Goal: Find specific page/section: Find specific page/section

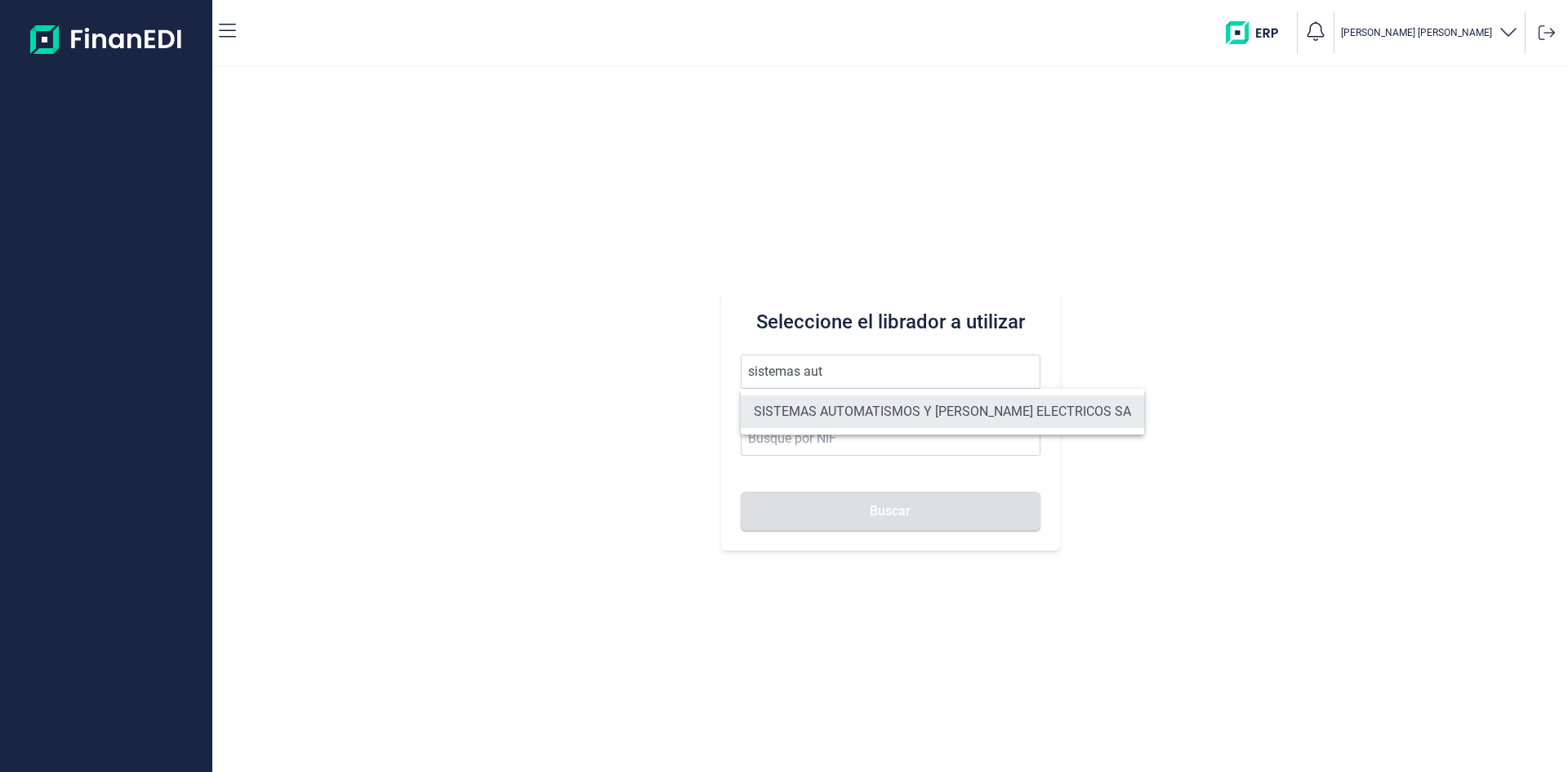
click at [934, 401] on li "SISTEMAS AUTOMATISMOS Y [PERSON_NAME] ELECTRICOS SA" at bounding box center [943, 411] width 403 height 33
type input "SISTEMAS AUTOMATISMOS Y [PERSON_NAME] ELECTRICOS SA"
type input "A79479515"
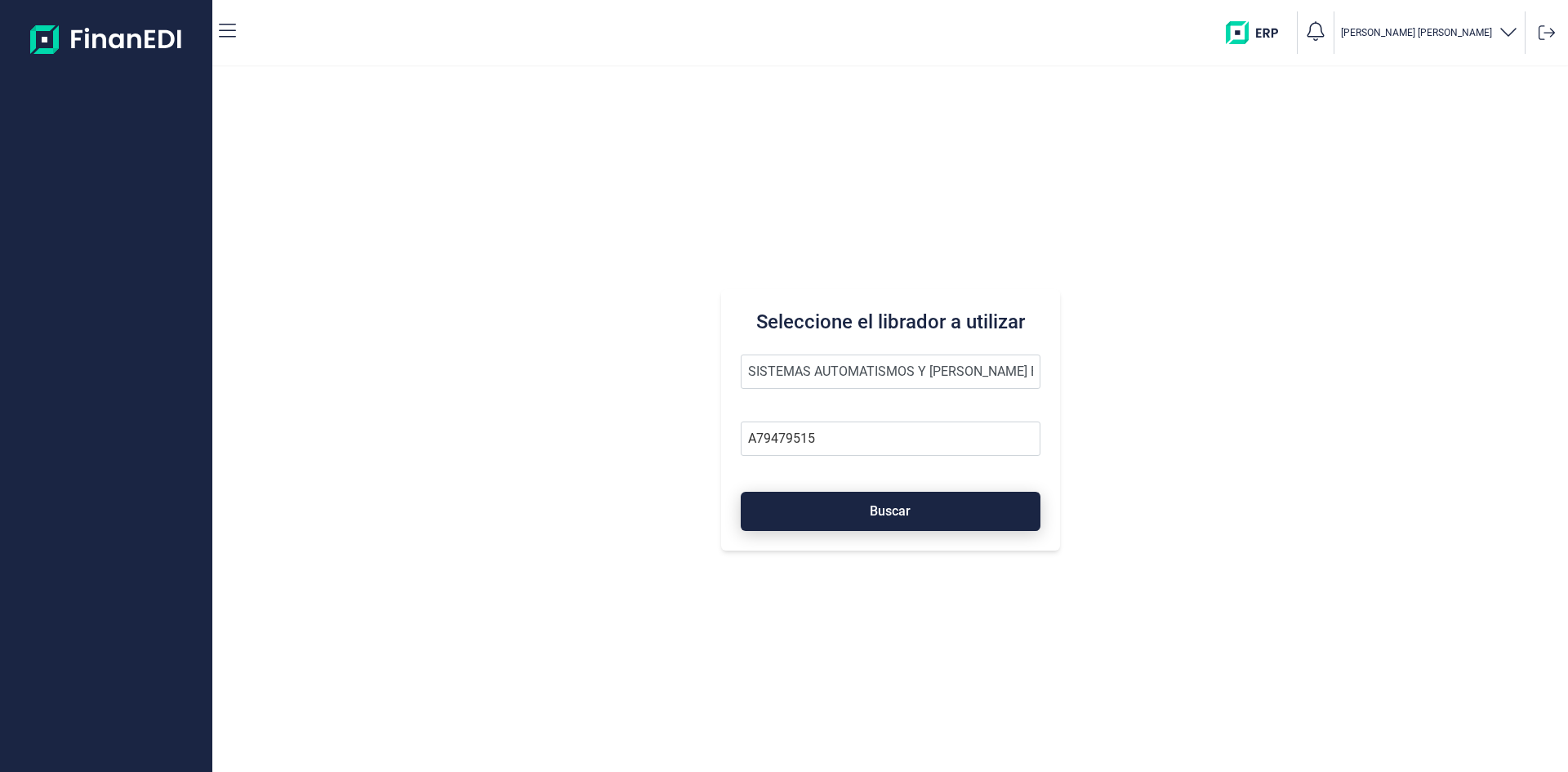
click at [921, 510] on button "Buscar" at bounding box center [891, 511] width 300 height 39
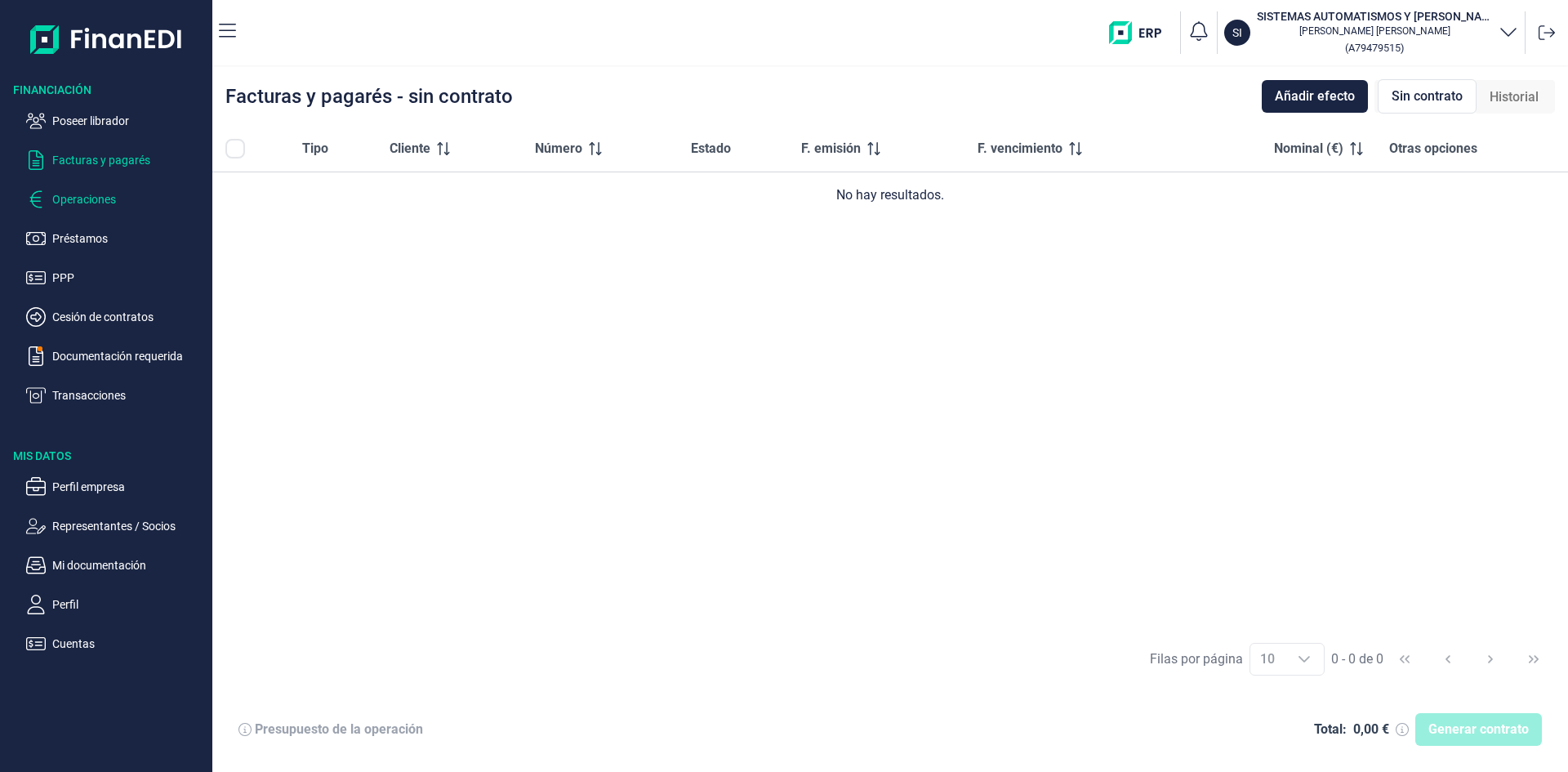
click at [95, 203] on p "Operaciones" at bounding box center [129, 200] width 154 height 20
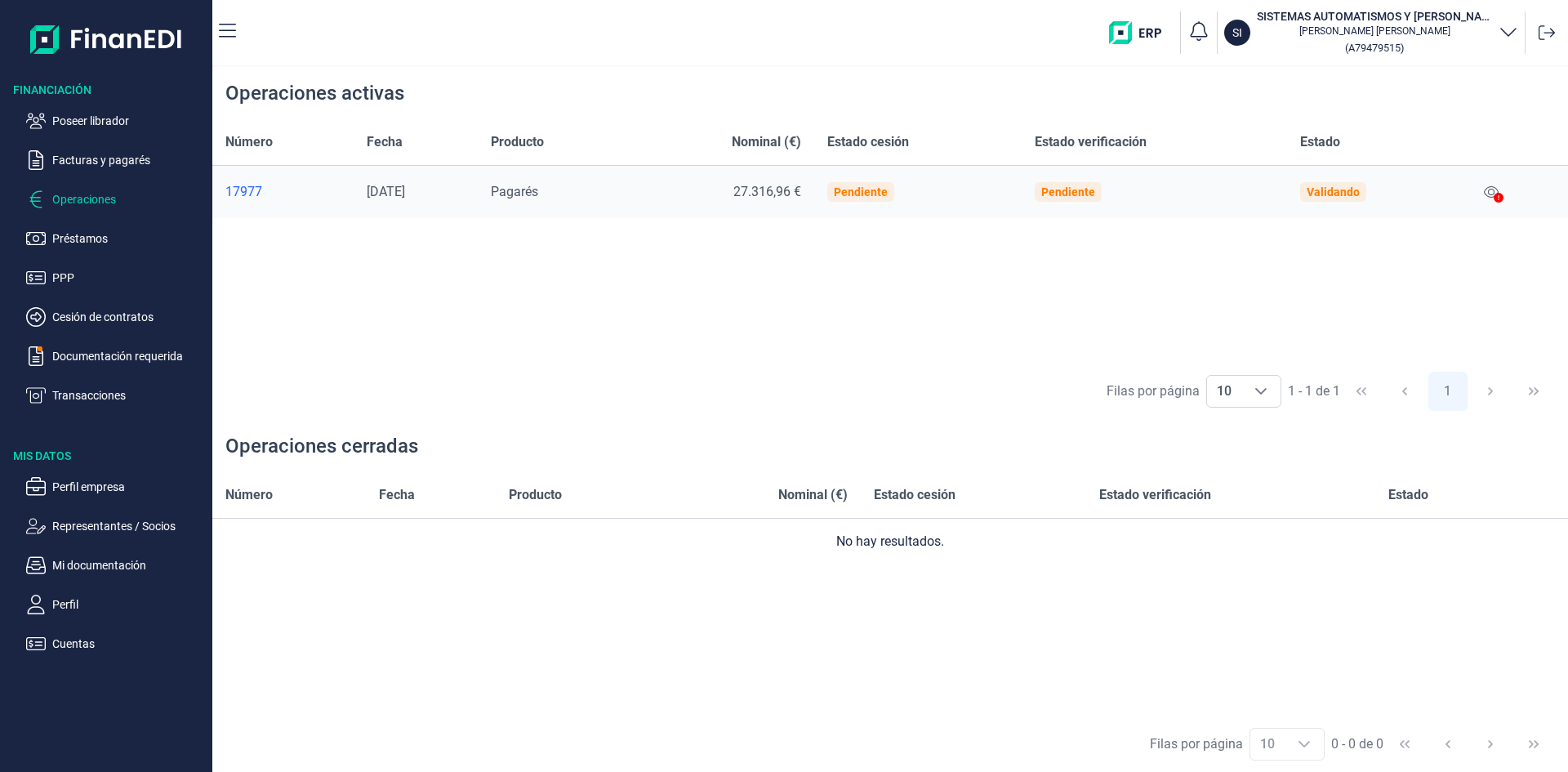
click at [106, 532] on p "Representantes / Socios" at bounding box center [129, 526] width 154 height 20
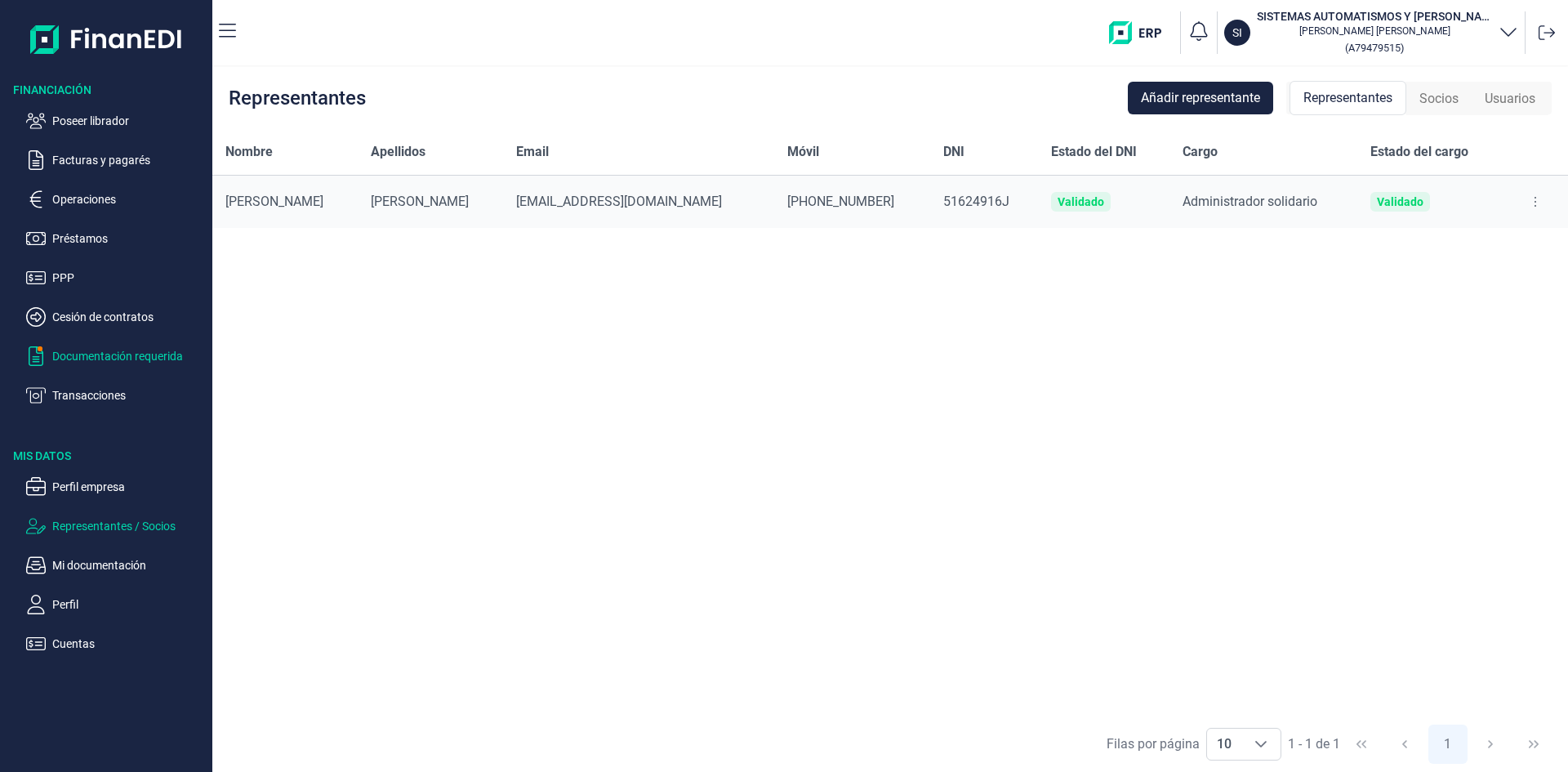
click at [136, 356] on p "Documentación requerida" at bounding box center [129, 356] width 154 height 20
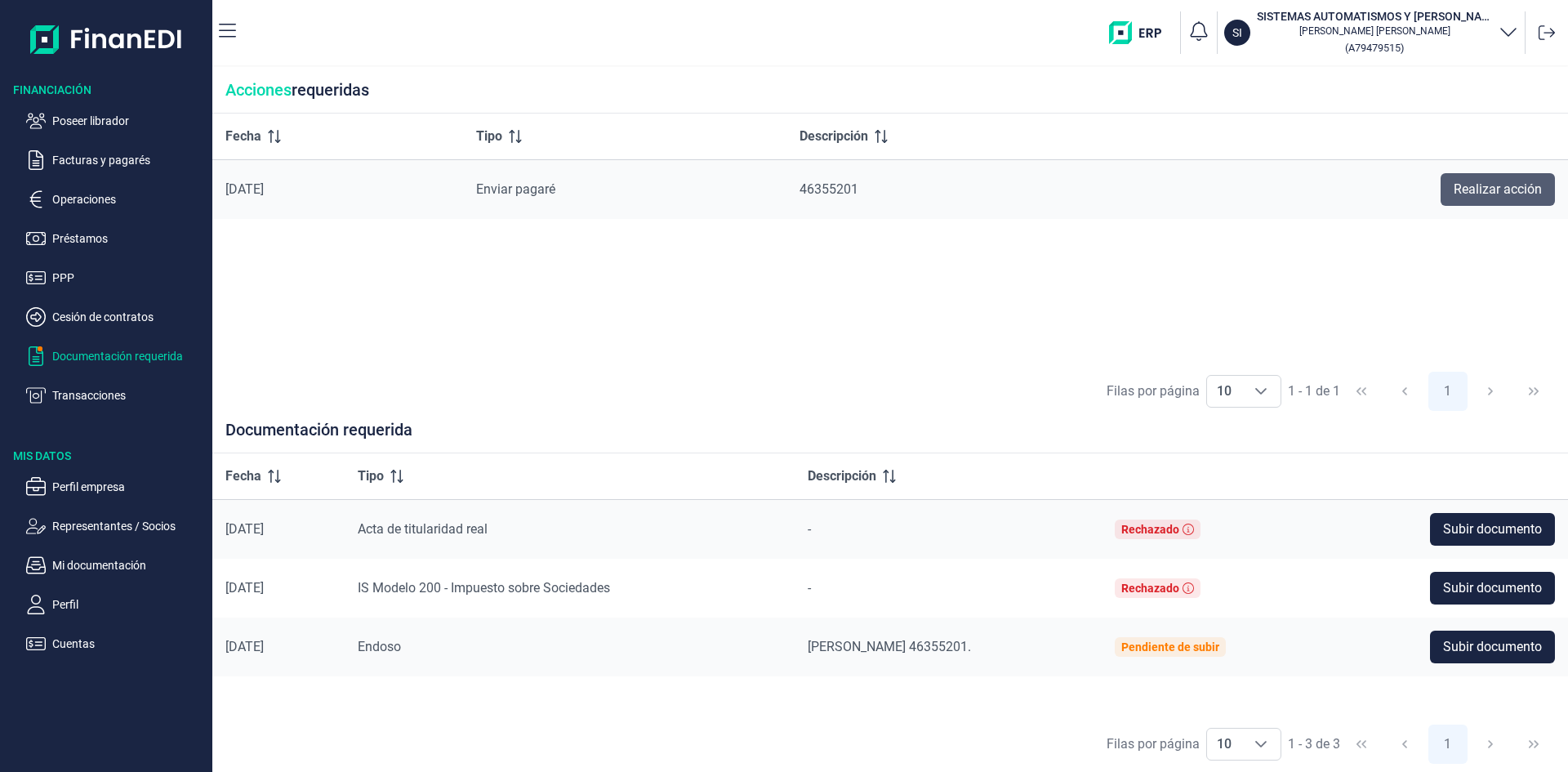
click at [1511, 196] on span "Realizar acción" at bounding box center [1498, 190] width 89 height 20
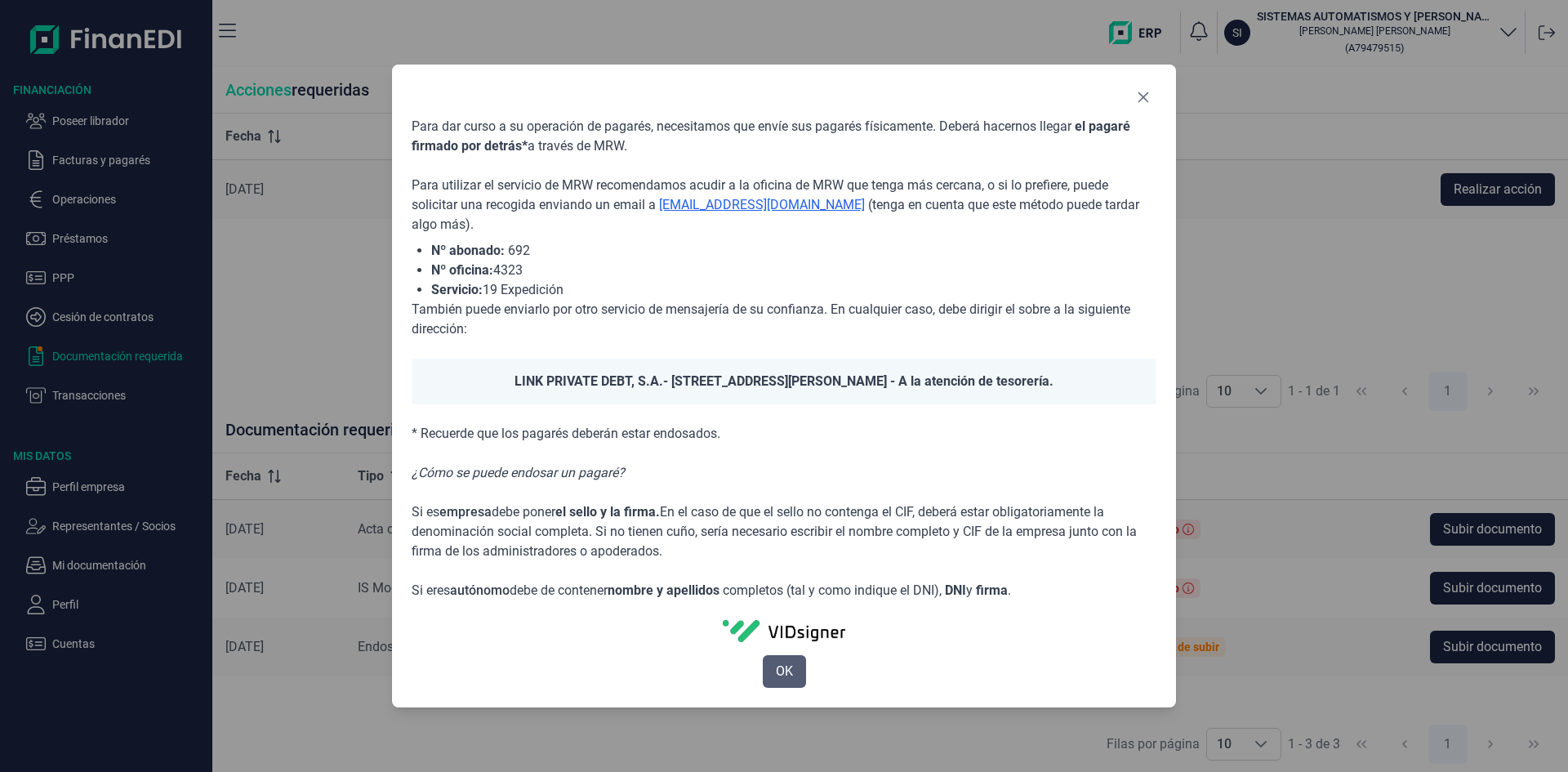
click at [784, 676] on span "OK" at bounding box center [784, 672] width 17 height 20
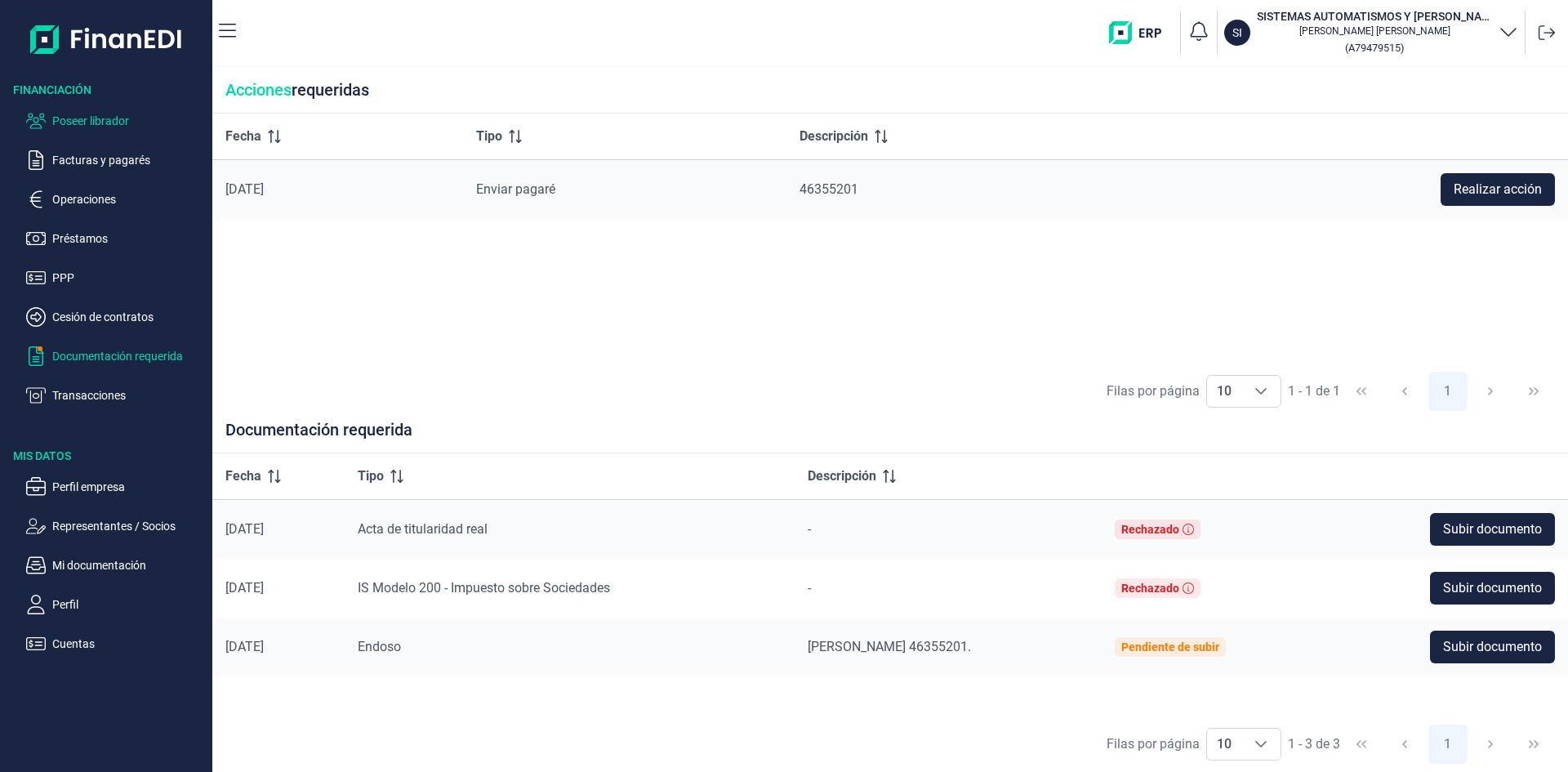
click at [101, 120] on p "Poseer librador" at bounding box center [129, 121] width 154 height 20
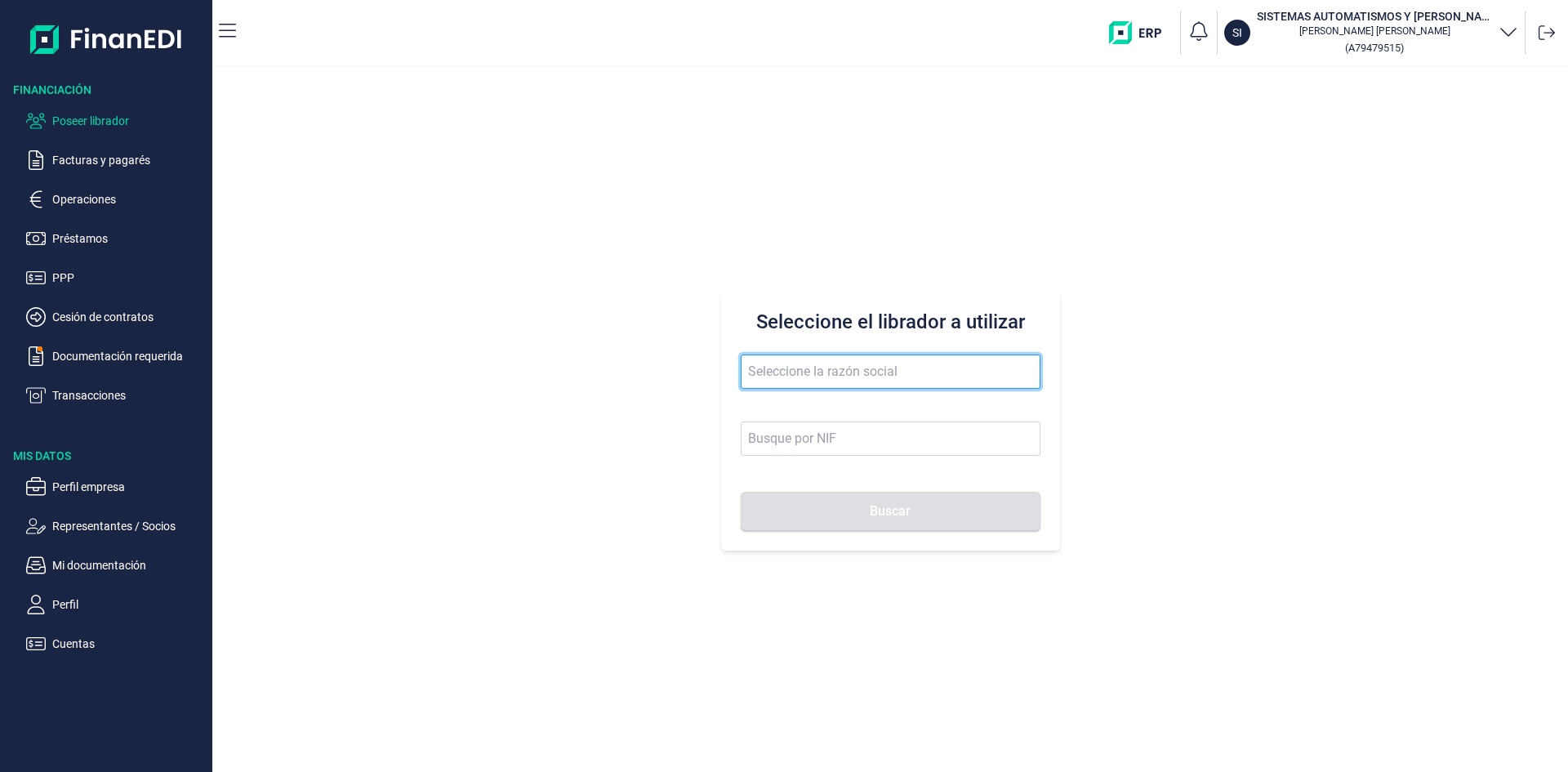
click at [807, 373] on input "text" at bounding box center [891, 372] width 300 height 34
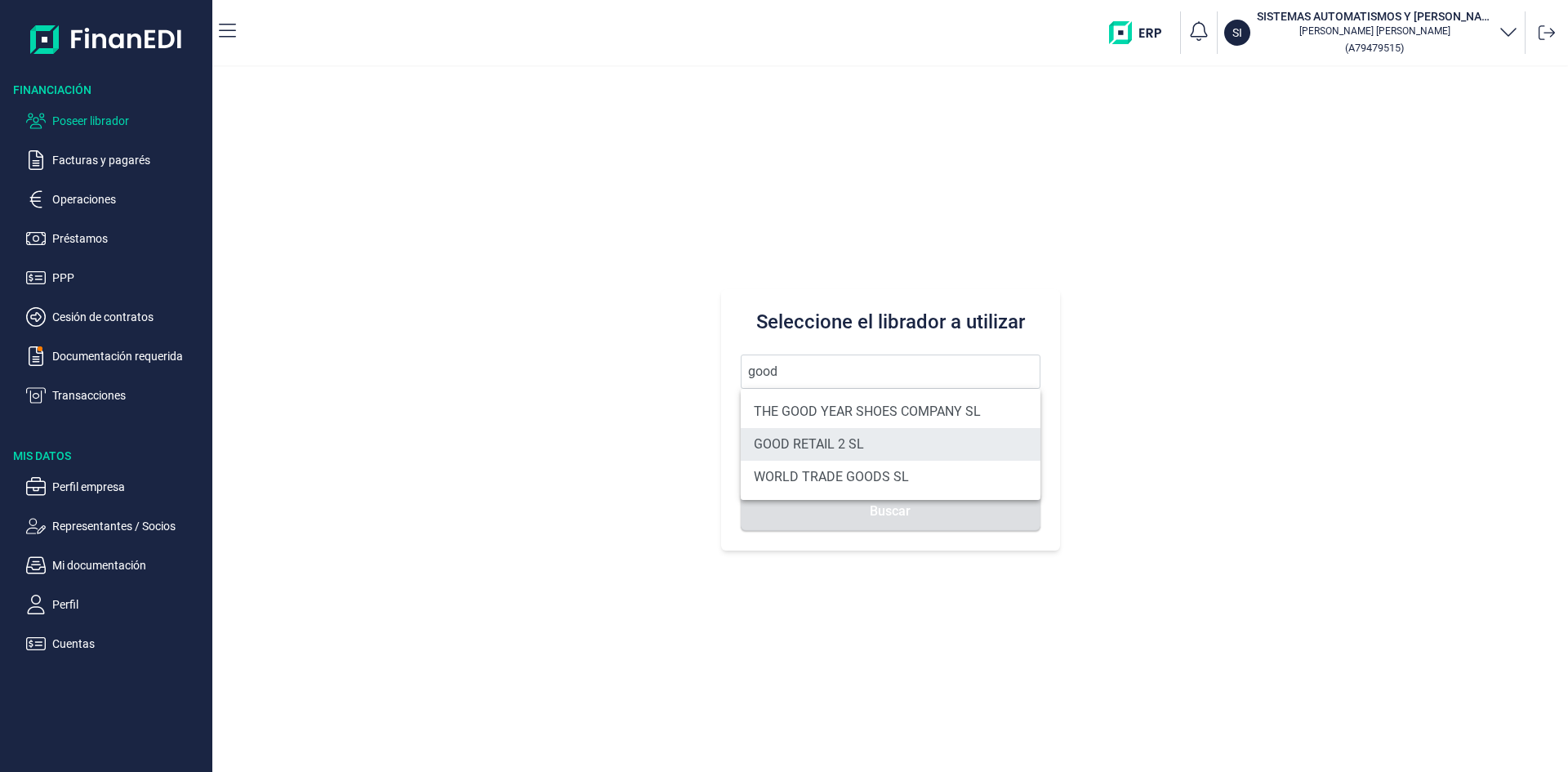
click at [897, 438] on li "GOOD RETAIL 2 SL" at bounding box center [891, 445] width 300 height 33
type input "GOOD RETAIL 2 SL"
type input "B05482914"
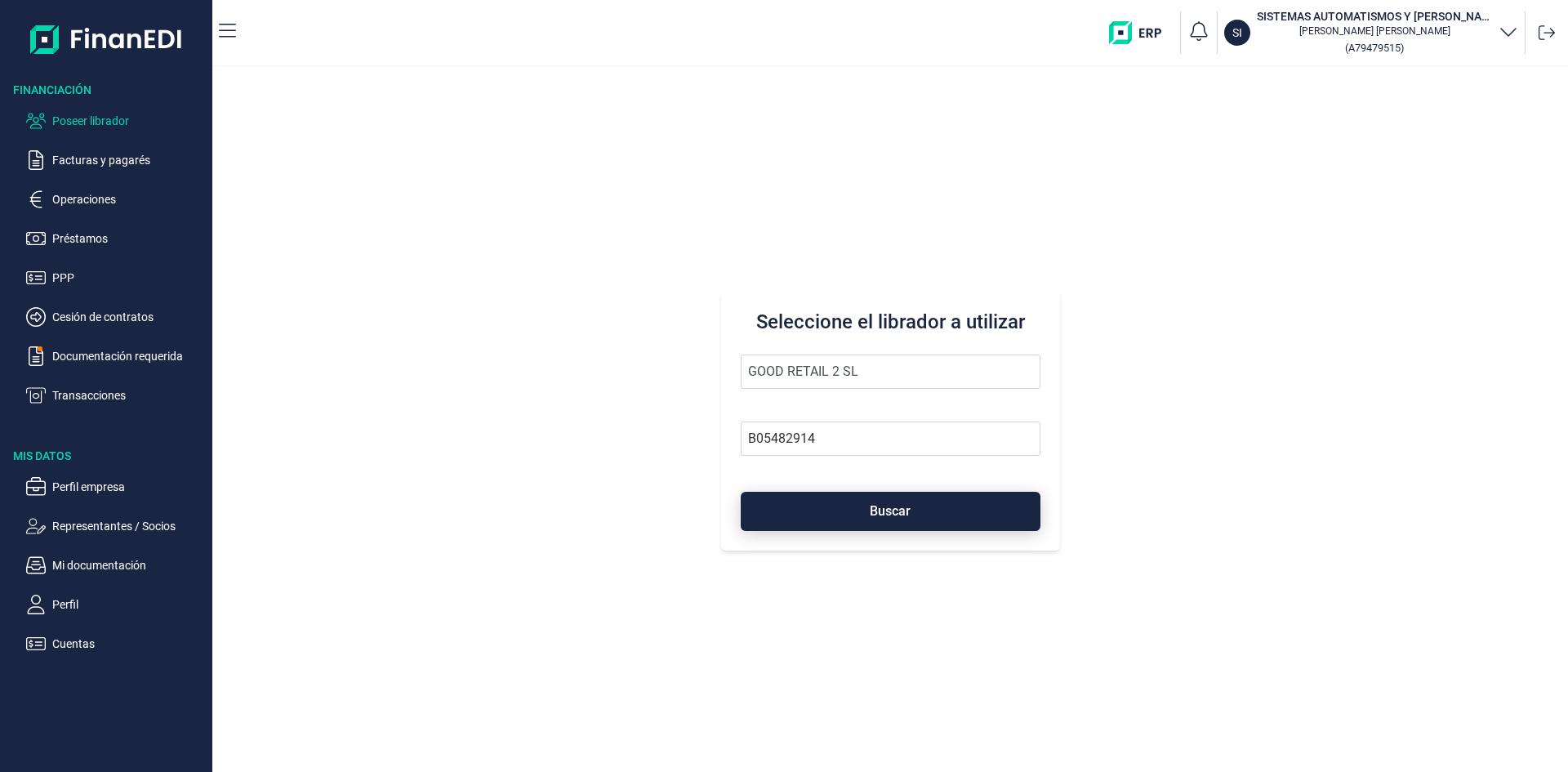
click at [905, 513] on span "Buscar" at bounding box center [889, 511] width 41 height 13
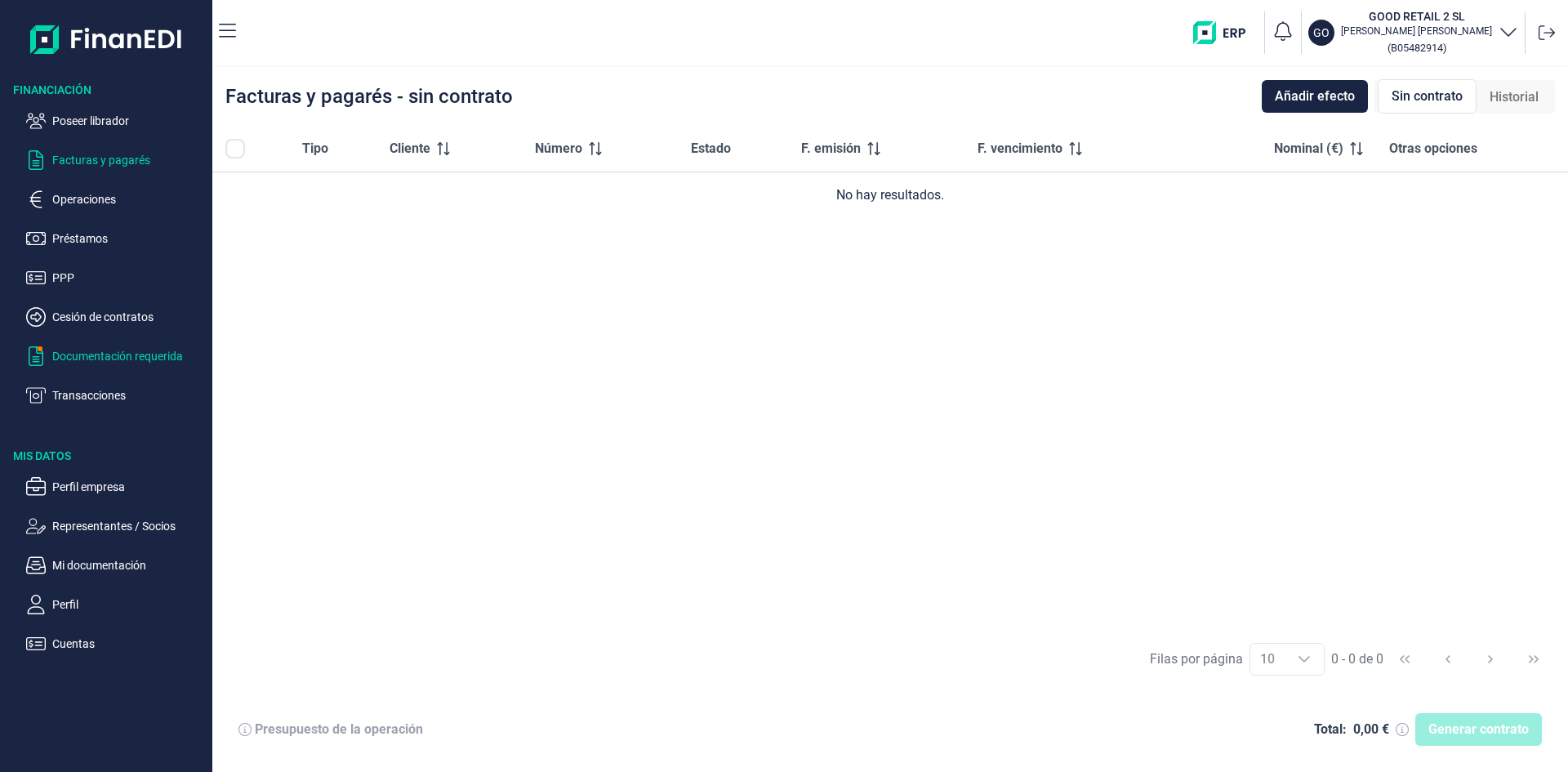
click at [160, 351] on p "Documentación requerida" at bounding box center [129, 356] width 154 height 20
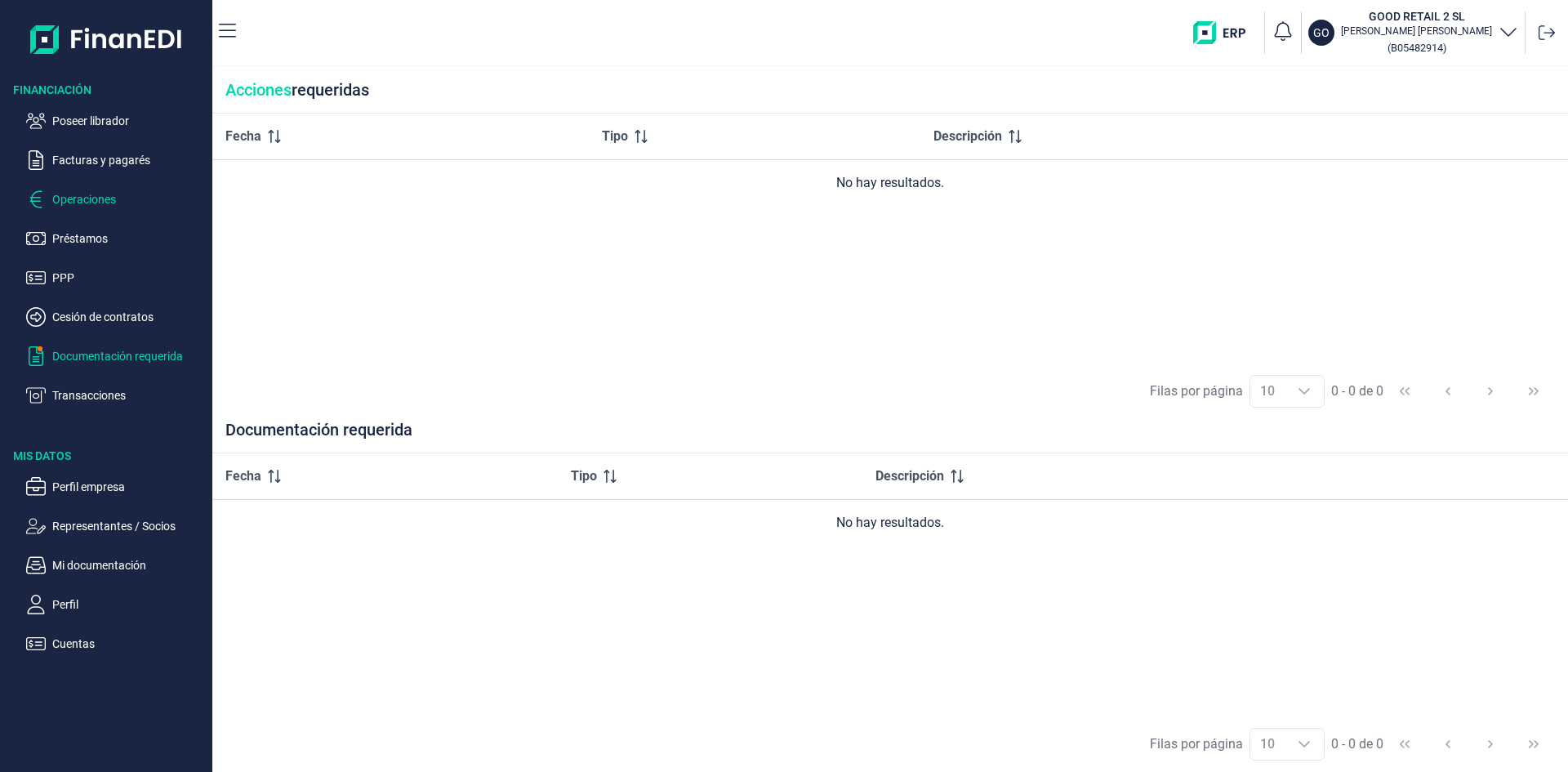
click at [105, 200] on p "Operaciones" at bounding box center [129, 200] width 154 height 20
